Goal: Find specific page/section: Find specific page/section

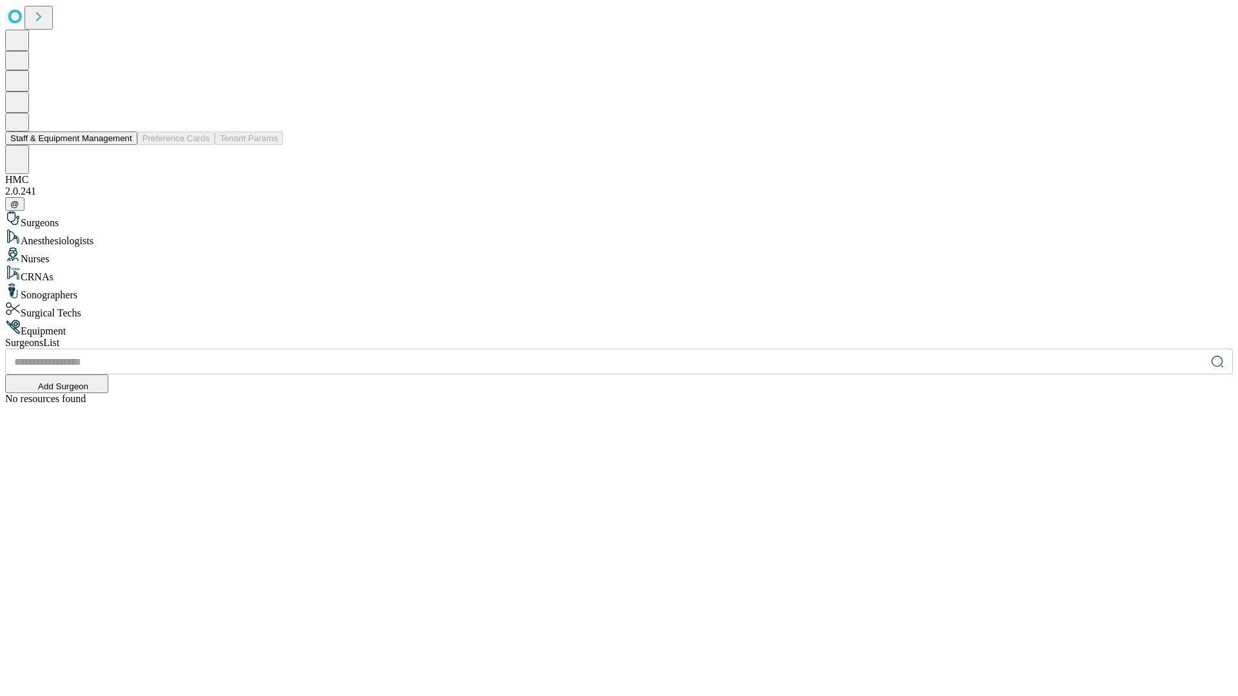
click at [123, 145] on button "Staff & Equipment Management" at bounding box center [71, 139] width 132 height 14
